Goal: Task Accomplishment & Management: Manage account settings

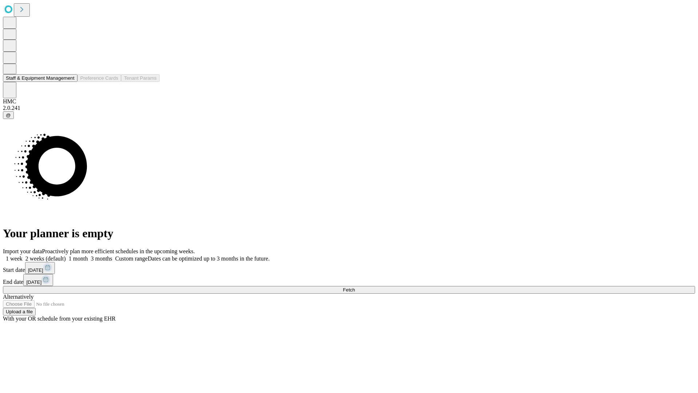
click at [69, 82] on button "Staff & Equipment Management" at bounding box center [40, 78] width 75 height 8
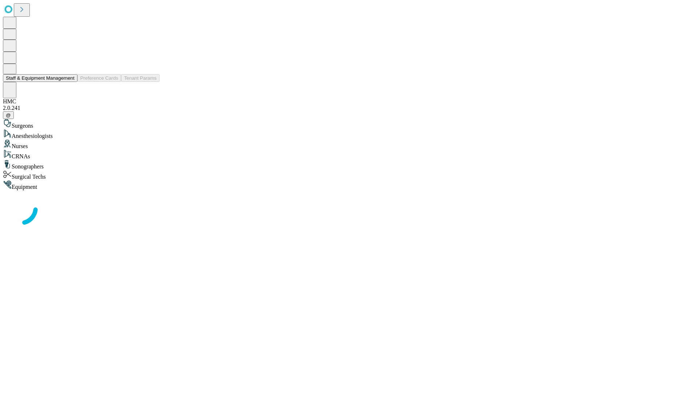
click at [69, 82] on button "Staff & Equipment Management" at bounding box center [40, 78] width 75 height 8
